Goal: Navigation & Orientation: Understand site structure

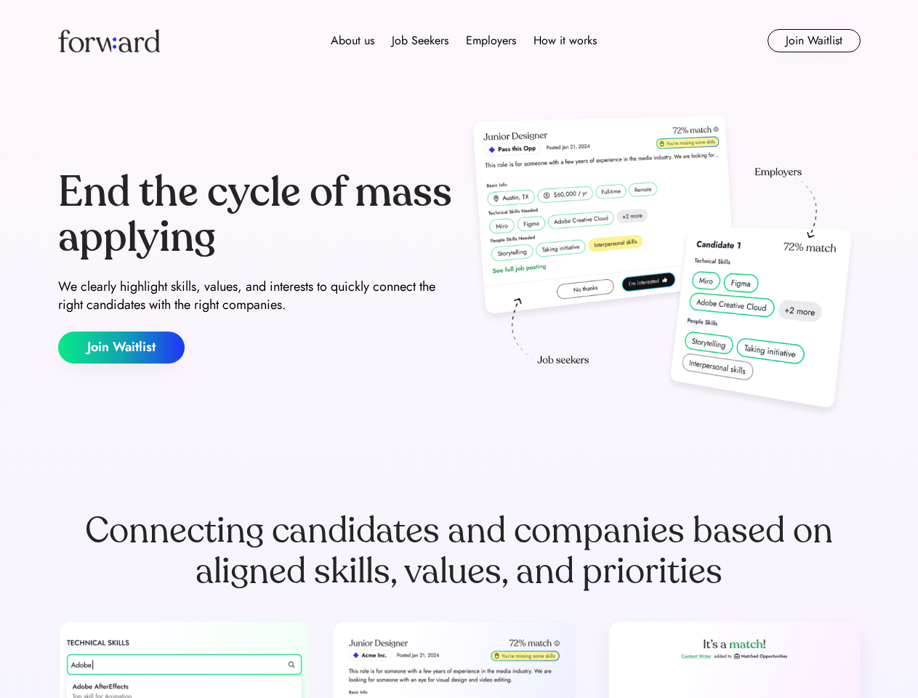
click at [459, 349] on div "End the cycle of mass applying We clearly highlight skills, values, and interes…" at bounding box center [459, 267] width 803 height 313
click at [460, 41] on div "About us Job Seekers Employers How it works" at bounding box center [463, 40] width 573 height 17
click at [109, 41] on img at bounding box center [109, 40] width 102 height 23
click at [464, 41] on div "About us Job Seekers Employers How it works" at bounding box center [463, 40] width 573 height 17
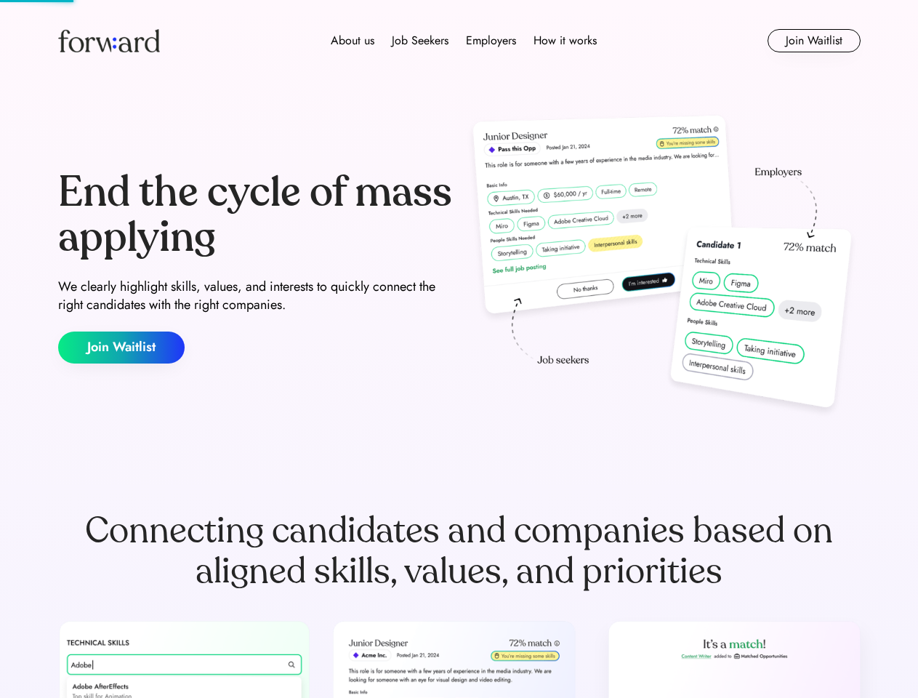
click at [353, 41] on div "About us" at bounding box center [353, 40] width 44 height 17
click at [420, 41] on div "Job Seekers" at bounding box center [420, 40] width 57 height 17
click at [491, 41] on div "Employers" at bounding box center [491, 40] width 50 height 17
click at [564, 41] on div "How it works" at bounding box center [565, 40] width 63 height 17
click at [814, 41] on button "Join Waitlist" at bounding box center [814, 40] width 93 height 23
